Goal: Information Seeking & Learning: Find specific fact

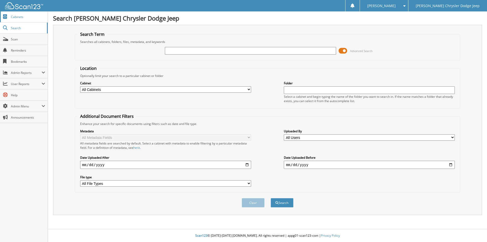
click at [29, 17] on span "Cabinets" at bounding box center [28, 17] width 34 height 4
click at [242, 51] on input "text" at bounding box center [250, 51] width 171 height 8
type input "UPS 02/25"
click at [271, 198] on button "Search" at bounding box center [282, 202] width 23 height 9
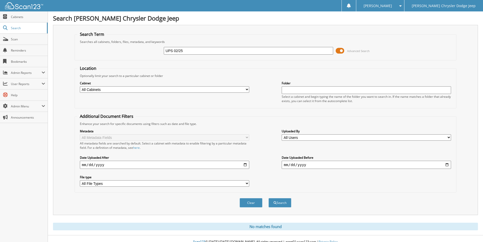
click at [213, 90] on select "All Cabinets ACCOUNTS PAYABLE CAR DEALS DEPOSIT HR PARTS SERVICE RO" at bounding box center [165, 89] width 170 height 6
select select "17881"
click at [80, 86] on select "All Cabinets ACCOUNTS PAYABLE CAR DEALS DEPOSIT HR PARTS SERVICE RO" at bounding box center [165, 89] width 170 height 6
click at [253, 202] on button "Clear" at bounding box center [251, 202] width 23 height 9
select select
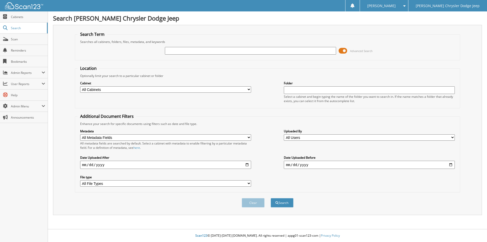
click at [87, 167] on input "date" at bounding box center [165, 165] width 171 height 8
type input "[DATE]"
click at [282, 199] on button "Search" at bounding box center [282, 202] width 23 height 9
click at [284, 201] on button "Search" at bounding box center [282, 202] width 23 height 9
click at [224, 54] on input "text" at bounding box center [250, 51] width 171 height 8
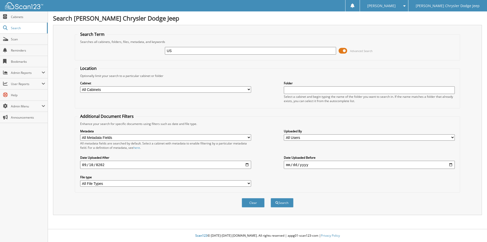
type input "US"
click at [271, 198] on button "Search" at bounding box center [282, 202] width 23 height 9
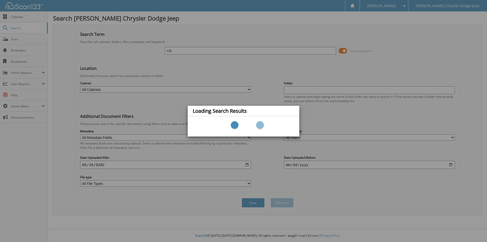
click at [223, 52] on div "Loading Search Results" at bounding box center [243, 121] width 487 height 242
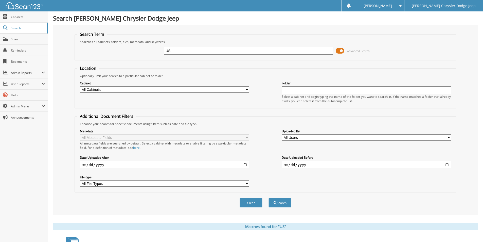
click at [187, 52] on input "US" at bounding box center [249, 51] width 170 height 8
type input "UPS"
click at [269, 198] on button "Search" at bounding box center [280, 202] width 23 height 9
click at [10, 39] on link "Scan" at bounding box center [24, 39] width 48 height 11
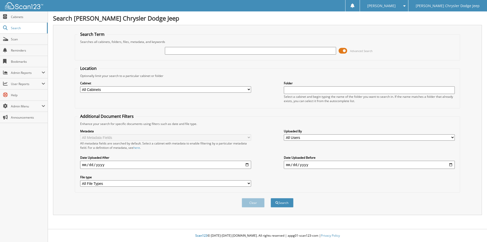
click at [186, 46] on div at bounding box center [250, 50] width 171 height 9
click at [182, 48] on input "text" at bounding box center [250, 51] width 171 height 8
type input "UPS 02/25"
click at [271, 198] on button "Search" at bounding box center [282, 202] width 23 height 9
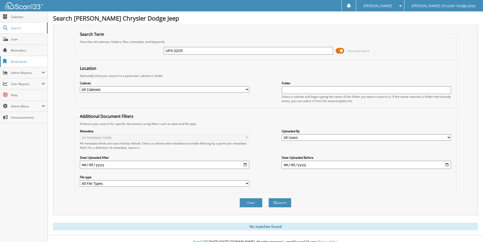
click at [26, 61] on span "Bookmarks" at bounding box center [28, 61] width 34 height 4
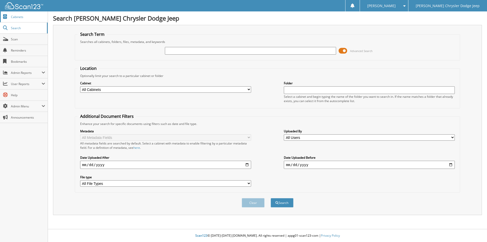
click at [27, 18] on span "Cabinets" at bounding box center [28, 17] width 34 height 4
